Goal: Navigation & Orientation: Find specific page/section

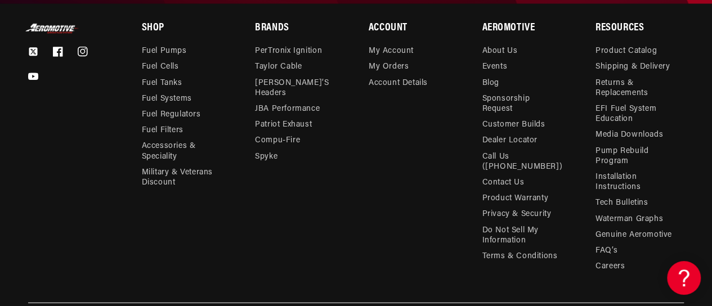
scroll to position [3609, 0]
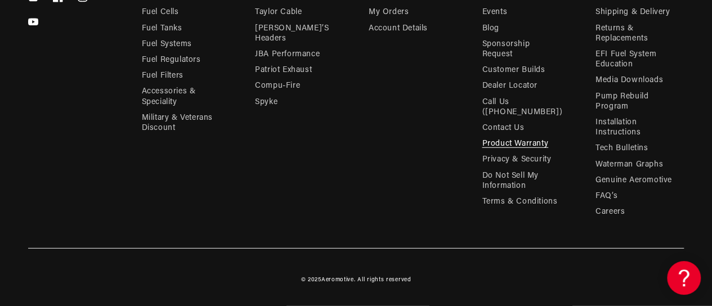
click at [493, 145] on link "Product Warranty" at bounding box center [515, 144] width 66 height 16
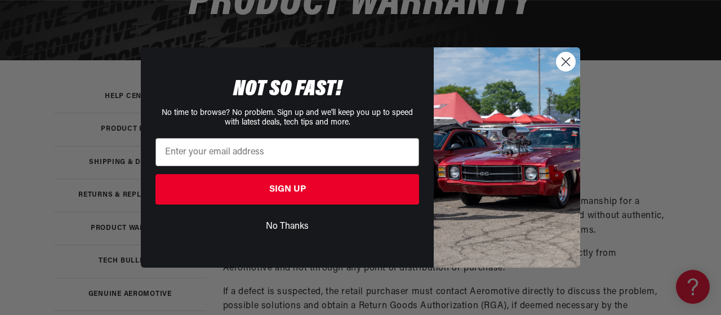
click at [563, 64] on circle "Close dialog" at bounding box center [565, 61] width 19 height 19
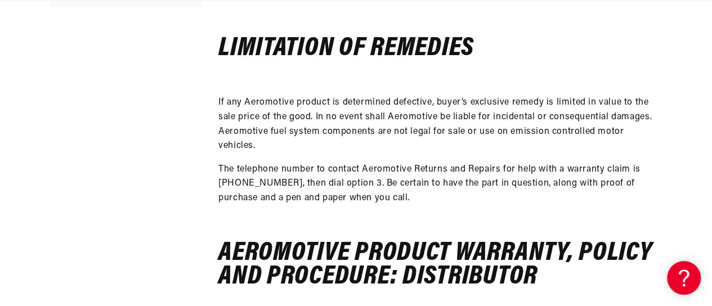
scroll to position [0, 610]
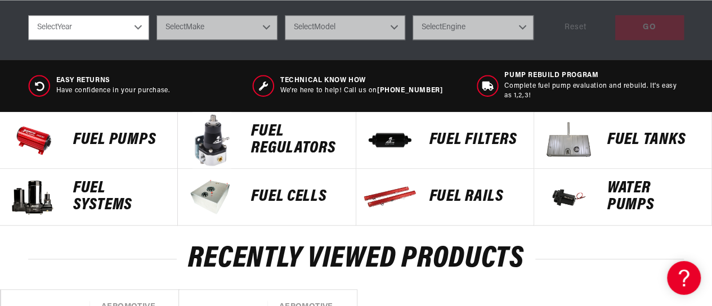
scroll to position [0, 610]
click at [304, 150] on p "FUEL REGULATORS" at bounding box center [297, 140] width 93 height 34
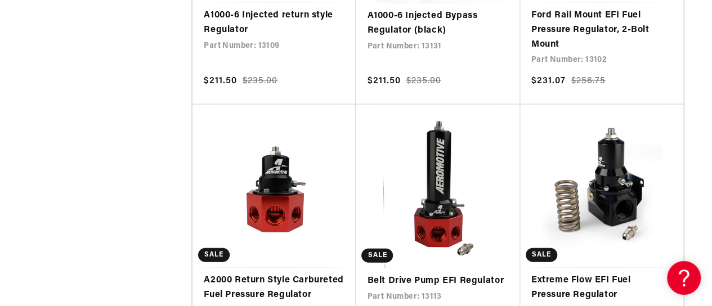
scroll to position [0, 610]
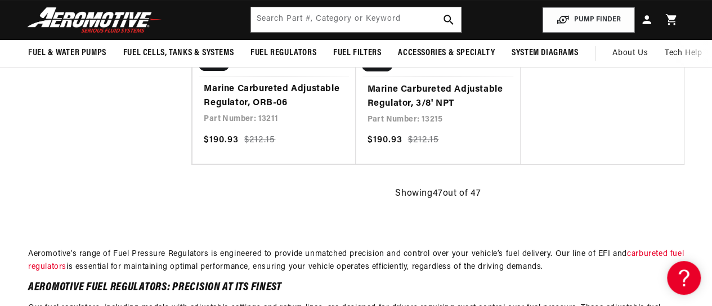
scroll to position [0, 1221]
